Goal: Complete application form

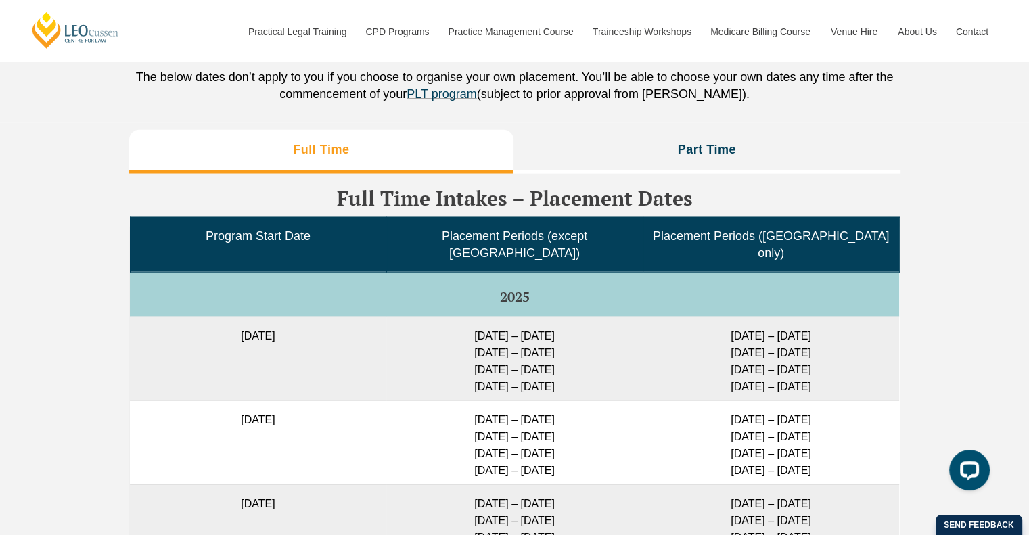
scroll to position [3332, 0]
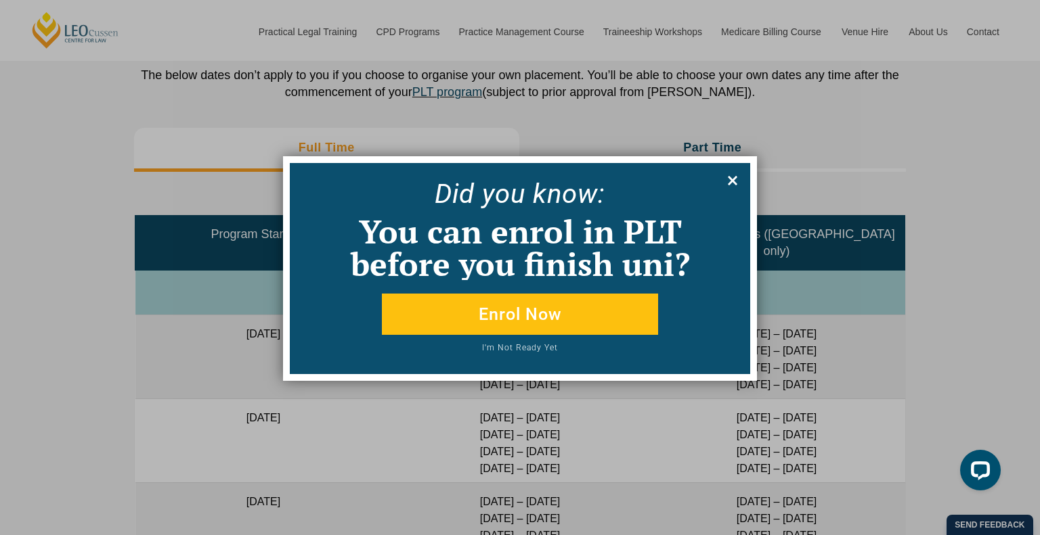
click at [732, 184] on icon at bounding box center [732, 180] width 15 height 15
